Goal: Task Accomplishment & Management: Use online tool/utility

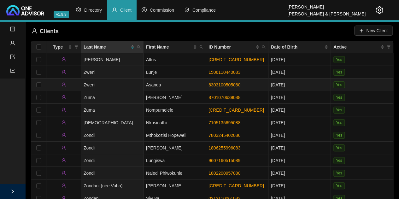
click at [100, 83] on td "Zweni" at bounding box center [112, 85] width 63 height 13
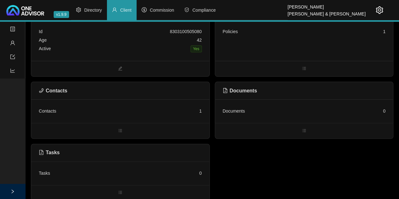
scroll to position [39, 0]
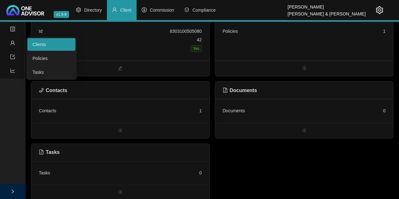
click at [44, 42] on link "Clients" at bounding box center [40, 44] width 14 height 5
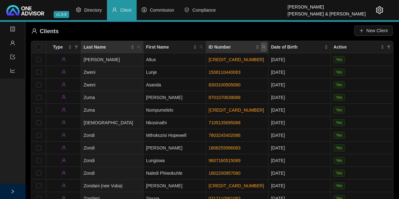
click at [265, 45] on icon "search" at bounding box center [264, 47] width 4 height 4
type input "770618509"
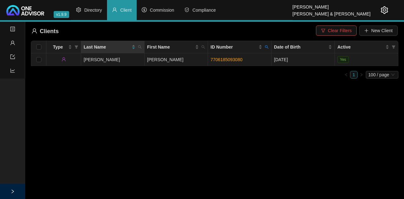
click at [251, 61] on td "7706185093080" at bounding box center [239, 59] width 63 height 13
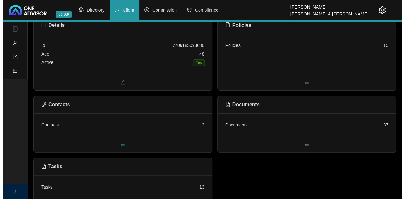
scroll to position [39, 0]
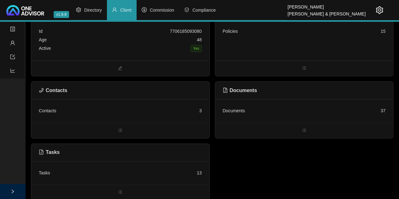
click at [106, 167] on div "Tasks 13" at bounding box center [120, 173] width 178 height 24
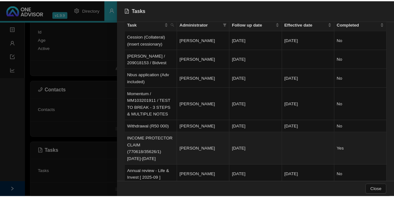
scroll to position [0, 0]
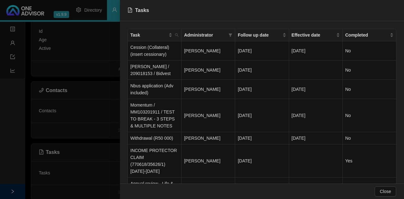
click at [99, 84] on div at bounding box center [202, 99] width 404 height 199
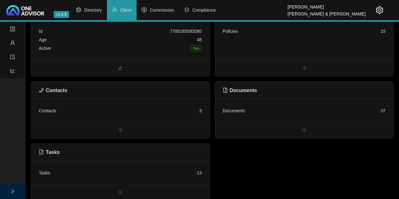
click at [299, 38] on div "Policies 15" at bounding box center [304, 40] width 178 height 41
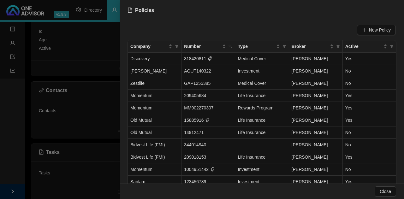
click at [102, 70] on div at bounding box center [202, 99] width 404 height 199
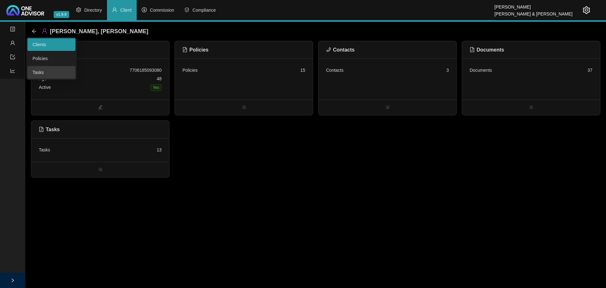
click at [38, 70] on link "Tasks" at bounding box center [38, 72] width 11 height 5
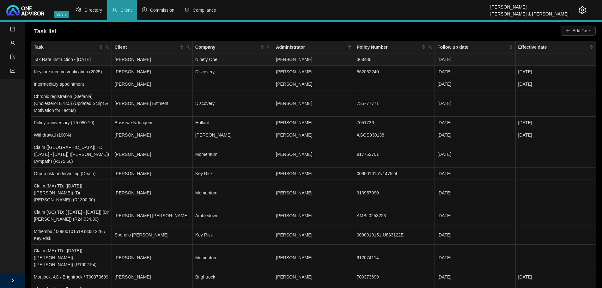
click at [246, 60] on td "Ninety One" at bounding box center [233, 59] width 81 height 12
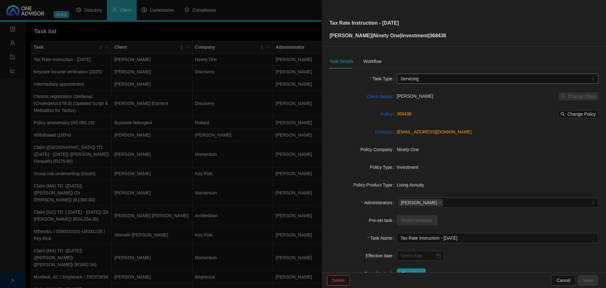
click at [399, 79] on span "Servicing" at bounding box center [498, 78] width 194 height 9
click at [151, 30] on div at bounding box center [303, 144] width 606 height 288
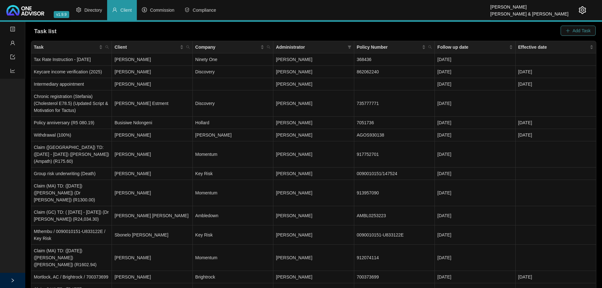
click at [399, 29] on span "Add Task" at bounding box center [581, 30] width 18 height 7
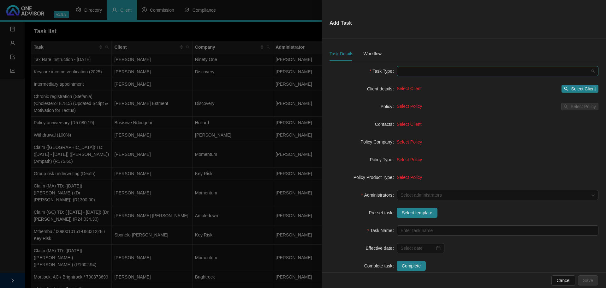
click at [399, 71] on span at bounding box center [498, 70] width 194 height 9
click at [399, 73] on span at bounding box center [498, 70] width 194 height 9
click at [225, 33] on div at bounding box center [303, 144] width 606 height 288
